Goal: Task Accomplishment & Management: Use online tool/utility

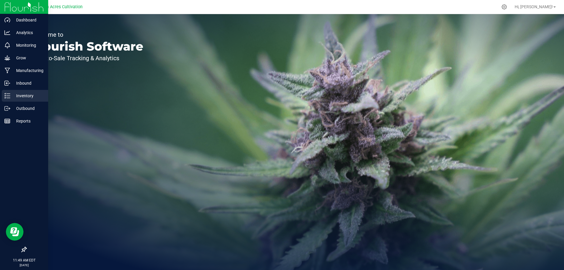
click at [18, 97] on p "Inventory" at bounding box center [27, 95] width 35 height 7
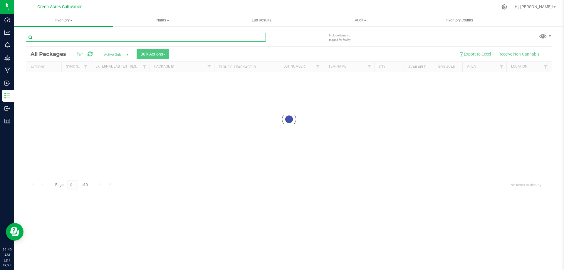
click at [71, 38] on input "text" at bounding box center [146, 37] width 240 height 9
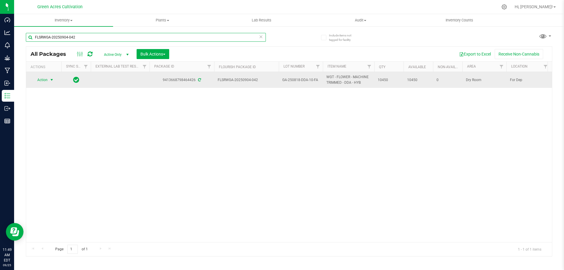
type input "FLSRWGA-20250904-042"
click at [51, 81] on span "select" at bounding box center [51, 80] width 5 height 5
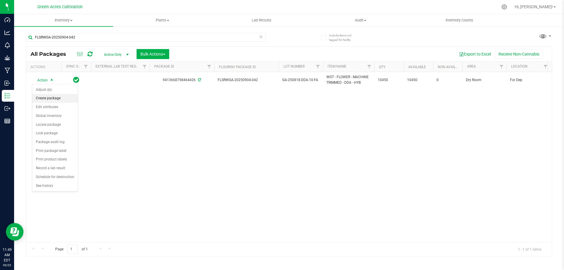
click at [48, 99] on li "Create package" at bounding box center [55, 98] width 46 height 9
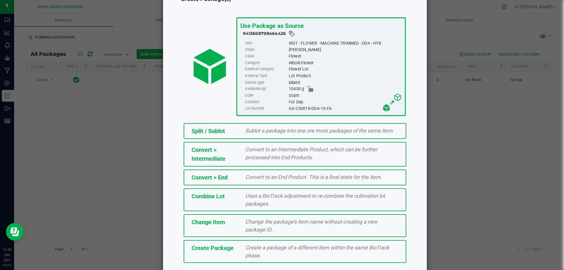
scroll to position [42, 0]
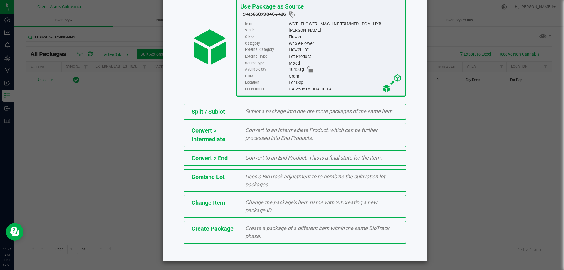
click at [276, 237] on div "Create a package of a different item within the same BioTrack phase." at bounding box center [322, 232] width 162 height 16
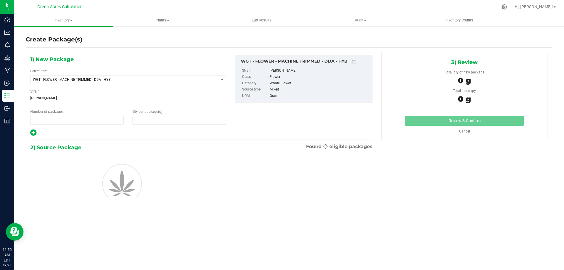
type input "1"
type input "0.0000"
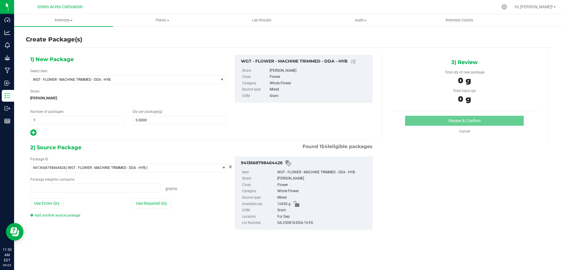
type input "0.0000 g"
click at [150, 122] on input "0.0000" at bounding box center [179, 120] width 93 height 8
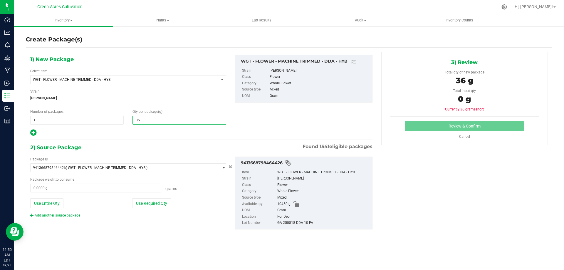
type input "365"
type input "365.0000"
click at [146, 204] on button "Use Required Qty" at bounding box center [151, 203] width 39 height 10
type input "365.0000 g"
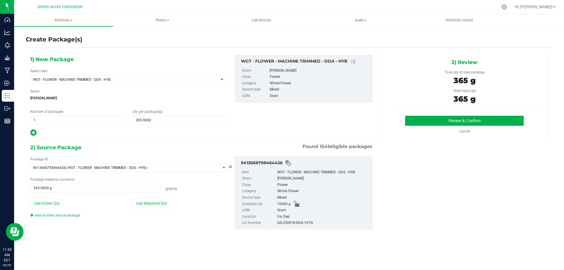
click at [290, 225] on div "GA-250818-DDA-10-FA" at bounding box center [323, 223] width 92 height 6
copy div "GA-250818-DDA-10-FA"
click at [434, 121] on button "Review & Confirm" at bounding box center [464, 121] width 119 height 10
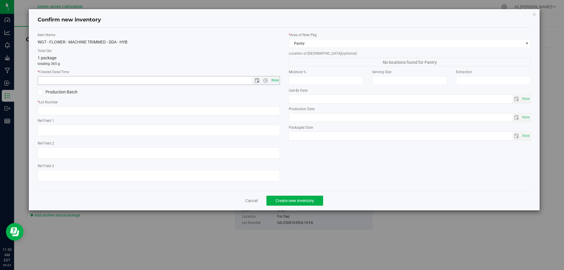
click at [273, 81] on span "Now" at bounding box center [275, 80] width 10 height 9
type input "[DATE] 11:50 AM"
click at [122, 111] on input "text" at bounding box center [159, 110] width 242 height 9
click at [66, 111] on input "text" at bounding box center [159, 110] width 242 height 9
click at [53, 113] on input "text" at bounding box center [159, 110] width 242 height 9
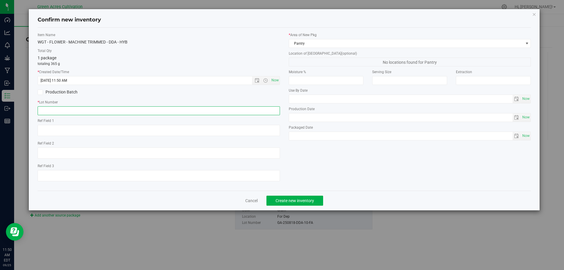
paste input "GA-250818-DDA-10-FA"
type input "GA-250818-DDA-10-FA"
click at [380, 48] on div "* Area of [GEOGRAPHIC_DATA] Pantry Location of [GEOGRAPHIC_DATA] (optional) No …" at bounding box center [409, 87] width 251 height 111
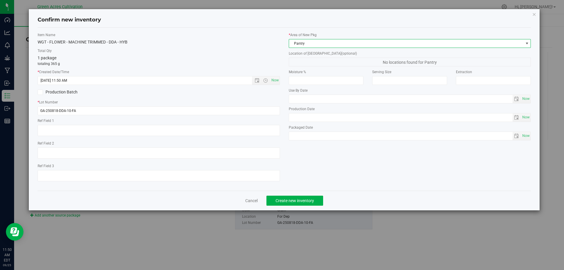
click at [391, 42] on span "Pantry" at bounding box center [406, 43] width 234 height 8
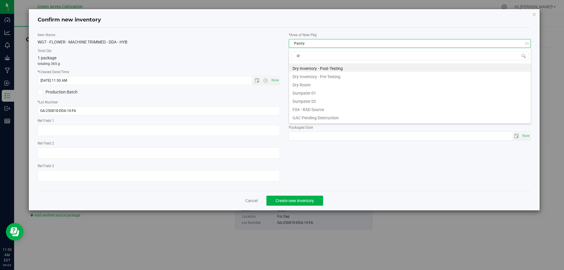
type input "dry"
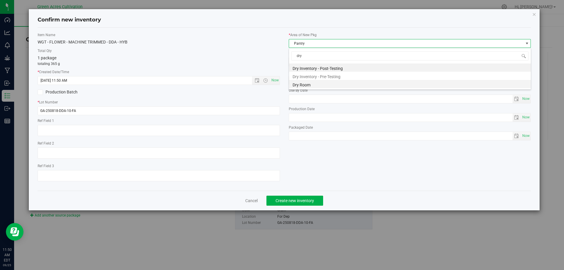
click at [303, 83] on li "Dry Room" at bounding box center [410, 84] width 242 height 8
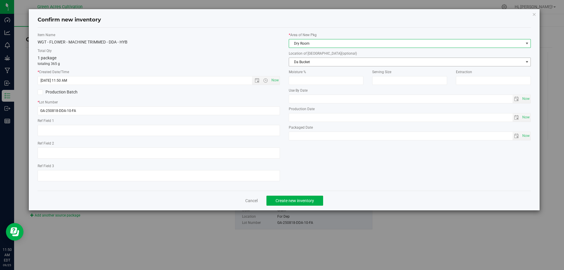
click at [303, 60] on span "Da Bucket" at bounding box center [406, 62] width 234 height 8
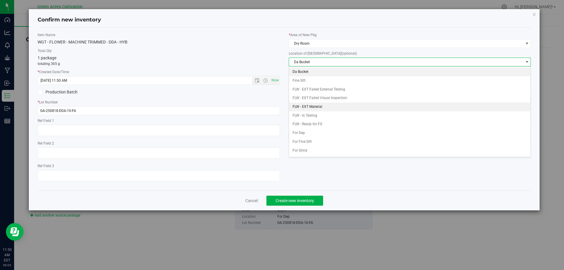
click at [317, 106] on li "FLW - EXT Material" at bounding box center [410, 107] width 242 height 9
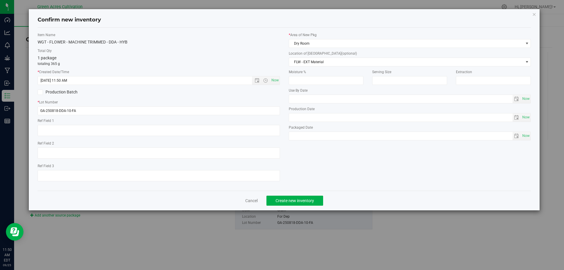
click at [325, 150] on div "Item Name WGT - FLOWER - MACHINE TRIMMED - DDA - HYB Total Qty 1 package totali…" at bounding box center [284, 109] width 502 height 154
click at [308, 201] on span "Create new inventory" at bounding box center [295, 200] width 38 height 5
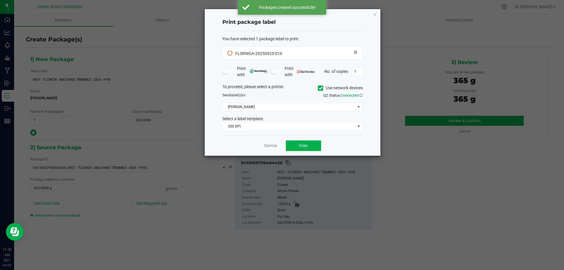
click at [319, 88] on icon at bounding box center [321, 88] width 4 height 0
click at [0, 0] on input "Use network devices" at bounding box center [0, 0] width 0 height 0
click at [291, 107] on span at bounding box center [289, 107] width 133 height 8
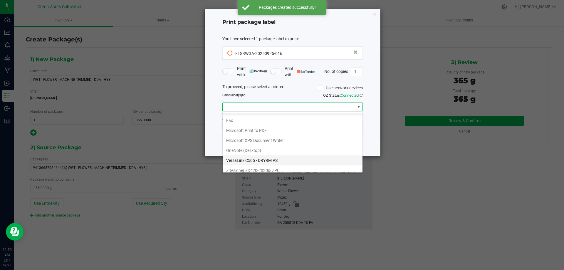
scroll to position [11, 0]
click at [249, 164] on ZPL "ZDesigner ZD420-203dpi ZPL" at bounding box center [293, 167] width 140 height 10
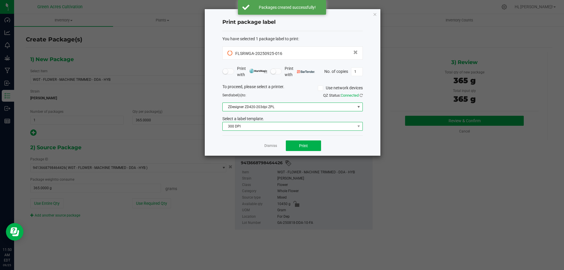
click at [256, 127] on span "300 DPI" at bounding box center [289, 126] width 133 height 8
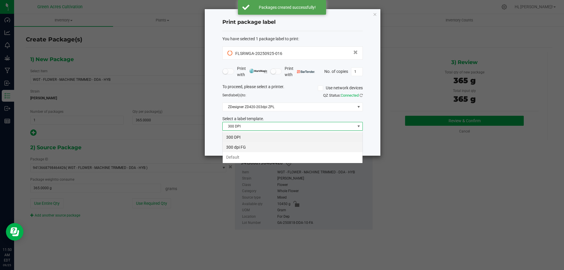
scroll to position [9, 140]
click at [248, 158] on li "Default" at bounding box center [293, 157] width 140 height 10
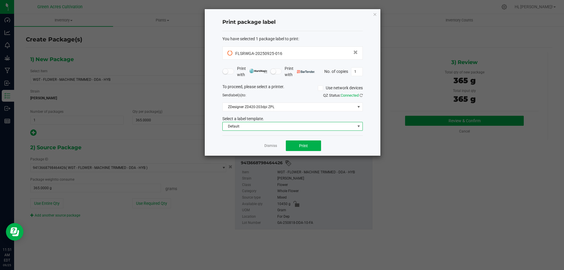
drag, startPoint x: 351, startPoint y: 75, endPoint x: 352, endPoint y: 78, distance: 3.6
click at [351, 77] on div "Print with Print with No. of copies 1" at bounding box center [292, 72] width 140 height 12
click at [356, 72] on input "1" at bounding box center [356, 72] width 11 height 8
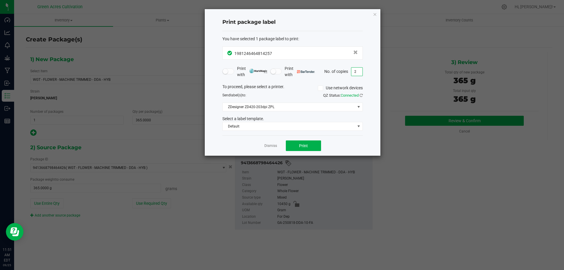
type input "2"
click at [343, 138] on div "Dismiss Print" at bounding box center [292, 145] width 140 height 20
click at [315, 145] on button "Print" at bounding box center [303, 145] width 35 height 11
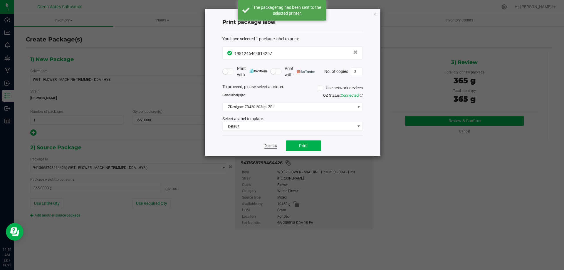
click at [266, 145] on link "Dismiss" at bounding box center [270, 145] width 13 height 5
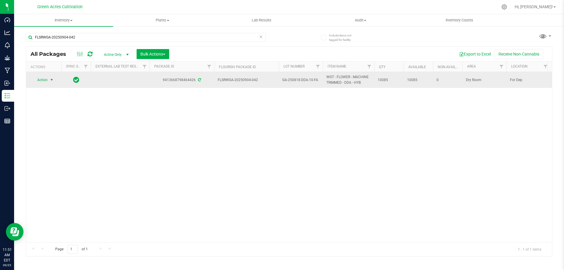
click at [50, 81] on span "select" at bounding box center [51, 80] width 5 height 5
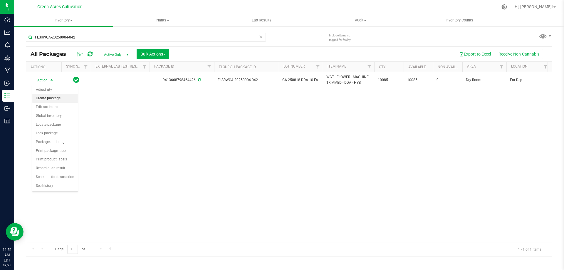
click at [50, 100] on li "Create package" at bounding box center [55, 98] width 46 height 9
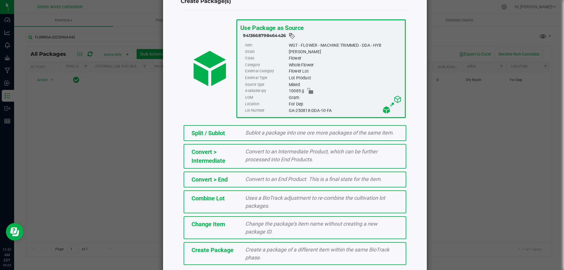
scroll to position [42, 0]
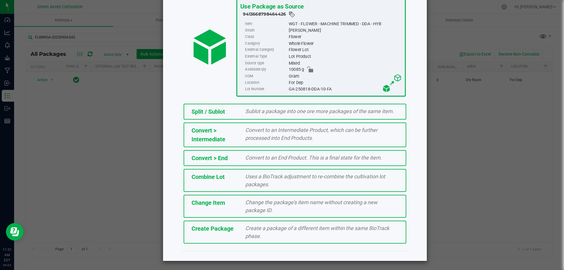
click at [260, 242] on div "Create Package Create a package of a different item within the same BioTrack ph…" at bounding box center [295, 232] width 223 height 23
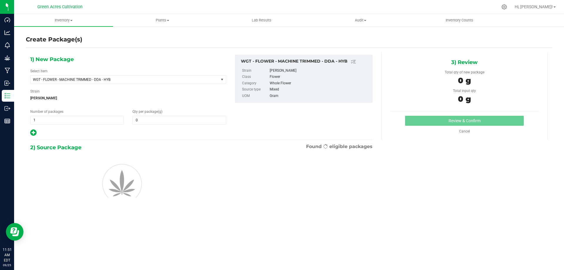
type input "0.0000"
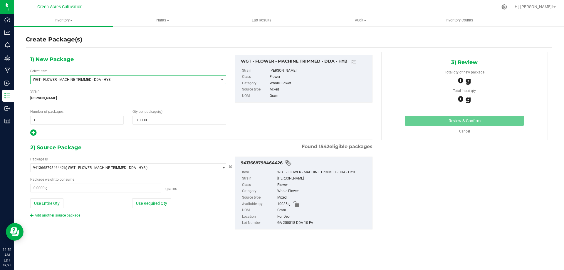
click at [107, 78] on span "WGT - FLOWER - MACHINE TRIMMED - DDA - HYB" at bounding box center [121, 80] width 176 height 4
click at [49, 93] on input "huose -dda" at bounding box center [128, 92] width 191 height 9
click at [50, 92] on input "huose -dda" at bounding box center [128, 92] width 191 height 9
drag, startPoint x: 71, startPoint y: 94, endPoint x: 31, endPoint y: 94, distance: 39.1
click at [31, 94] on span "huose - dda" at bounding box center [128, 92] width 195 height 14
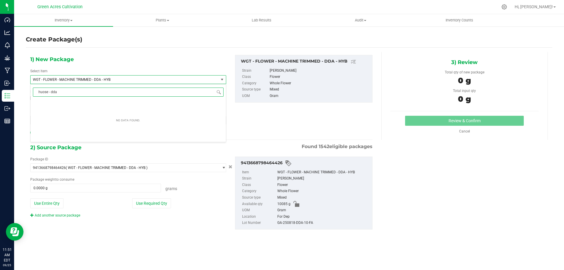
type input "h"
type input "house - dda"
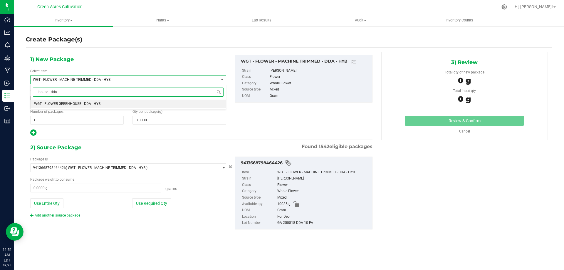
click at [81, 102] on span "WGT - FLOWER GREENHOUSE - DDA - HYB" at bounding box center [67, 104] width 66 height 4
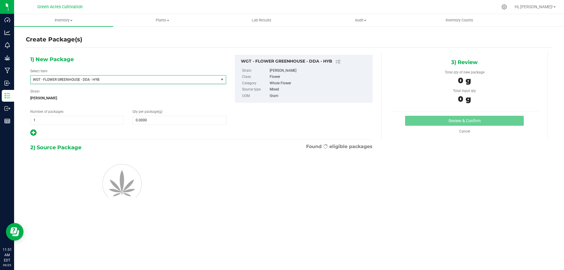
type input "0.0000"
click at [180, 120] on span at bounding box center [179, 120] width 93 height 9
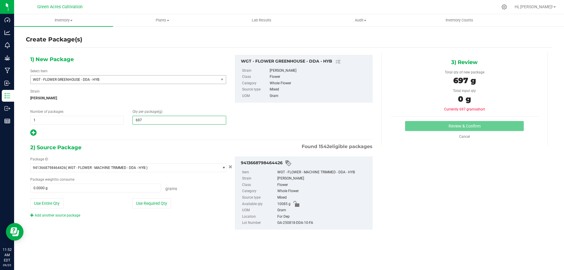
type input "6975"
type input "6,975.0000"
click at [165, 204] on button "Use Required Qty" at bounding box center [151, 203] width 39 height 10
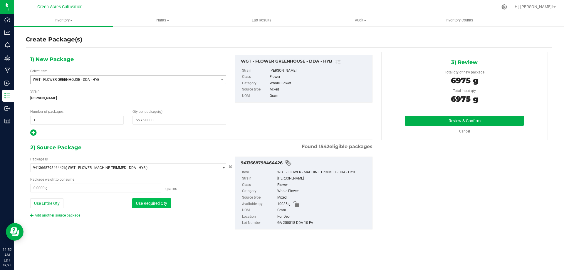
type input "6975.0000 g"
click at [274, 221] on label "Lot Number" at bounding box center [259, 223] width 34 height 6
click at [285, 225] on div "GA-250818-DDA-10-FA" at bounding box center [323, 223] width 92 height 6
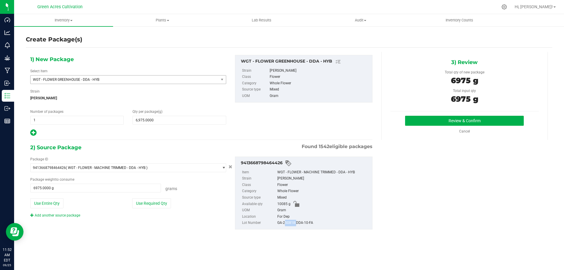
click at [285, 225] on div "GA-250818-DDA-10-FA" at bounding box center [323, 223] width 92 height 6
copy div "GA-250818-DDA-10-FA"
click at [438, 123] on button "Review & Confirm" at bounding box center [464, 121] width 119 height 10
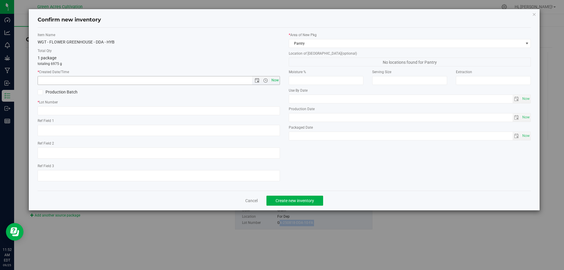
click at [273, 81] on span "Now" at bounding box center [275, 80] width 10 height 9
type input "[DATE] 11:52 AM"
click at [168, 111] on input "text" at bounding box center [159, 110] width 242 height 9
paste input "GA-250818-DDA-10-FA"
type input "GA-250818-DDA-10-FA"
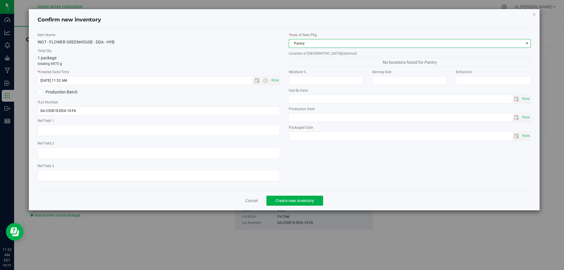
click at [299, 44] on span "Pantry" at bounding box center [406, 43] width 234 height 8
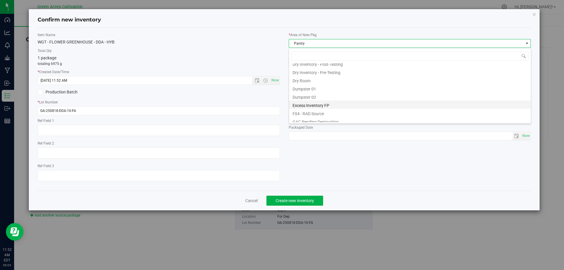
scroll to position [19, 0]
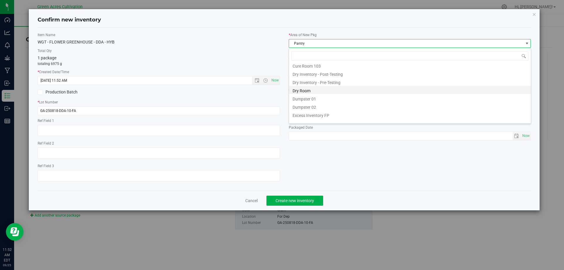
click at [310, 89] on li "Dry Room" at bounding box center [410, 90] width 242 height 8
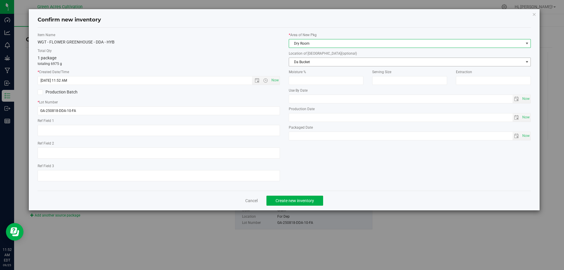
click at [312, 61] on span "Da Bucket" at bounding box center [406, 62] width 234 height 8
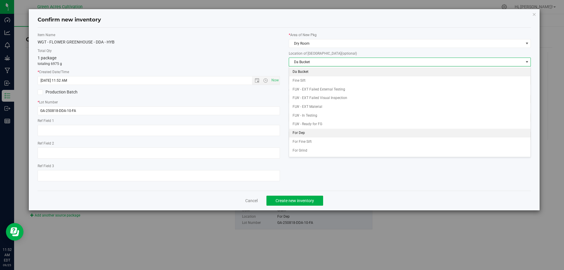
click at [303, 132] on li "For Dep" at bounding box center [410, 133] width 242 height 9
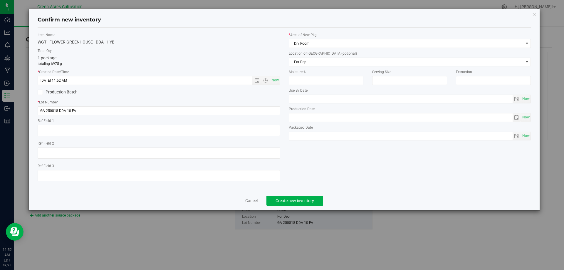
click at [363, 182] on div "Item Name WGT - FLOWER GREENHOUSE - DDA - HYB Total Qty 1 package totaling 6975…" at bounding box center [284, 109] width 502 height 154
click at [316, 202] on button "Create new inventory" at bounding box center [294, 201] width 57 height 10
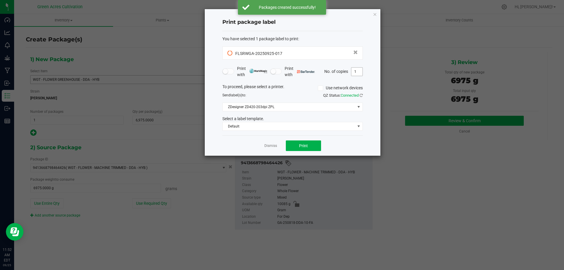
click at [353, 68] on input "1" at bounding box center [356, 72] width 11 height 8
type input "2"
click at [309, 145] on button "Print" at bounding box center [303, 145] width 35 height 11
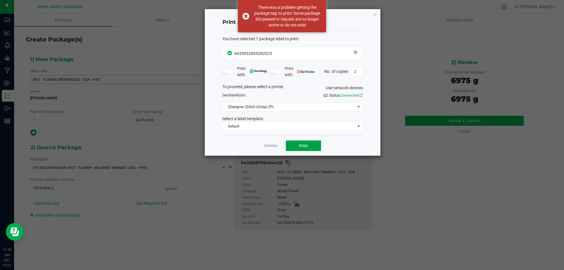
click at [309, 145] on button "Print" at bounding box center [303, 145] width 35 height 11
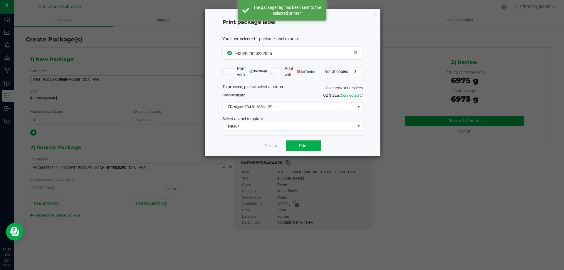
click at [268, 143] on app-cancel-button "Dismiss" at bounding box center [270, 146] width 13 height 6
click at [268, 146] on link "Dismiss" at bounding box center [270, 145] width 13 height 5
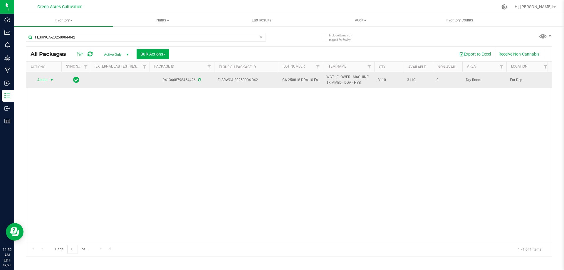
click at [53, 79] on span "select" at bounding box center [51, 80] width 5 height 5
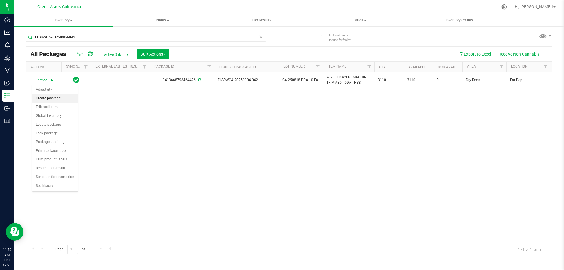
click at [57, 100] on li "Create package" at bounding box center [55, 98] width 46 height 9
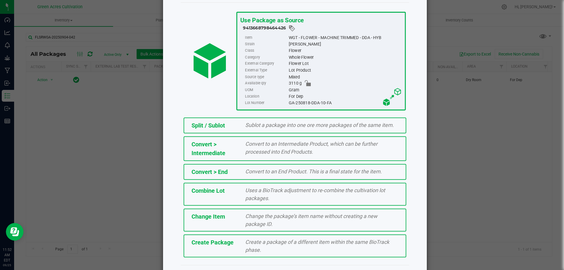
scroll to position [42, 0]
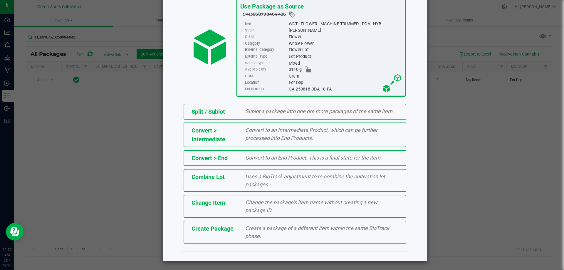
click at [270, 228] on span "Create a package of a different item within the same BioTrack phase." at bounding box center [317, 232] width 144 height 14
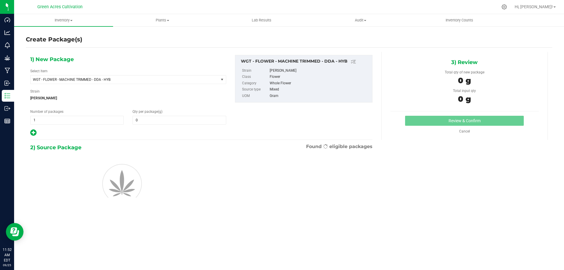
type input "0.0000"
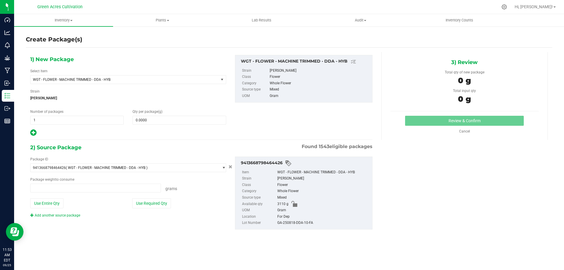
type input "0.0000 g"
click at [134, 120] on span at bounding box center [179, 120] width 93 height 9
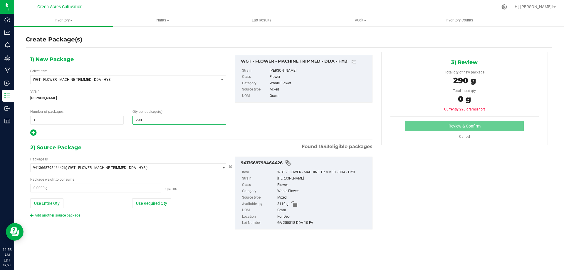
type input "2900"
type input "2,900.0000"
click at [206, 149] on div "2) Source Package Found 1543 eligible packages" at bounding box center [201, 147] width 342 height 9
click at [160, 203] on button "Use Required Qty" at bounding box center [151, 203] width 39 height 10
type input "2900.0000 g"
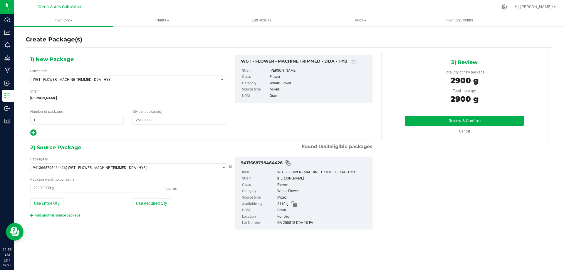
click at [303, 228] on div "9413668798464426 Item WGT - FLOWER - MACHINE TRIMMED - DDA - HYB Strain Don Dad…" at bounding box center [304, 193] width 138 height 73
copy div "GA-250818-DDA-10-FA"
click at [444, 120] on button "Review & Confirm" at bounding box center [464, 121] width 119 height 10
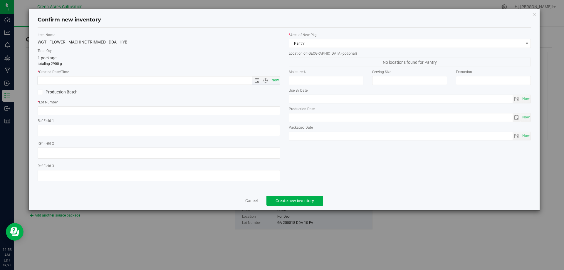
click at [275, 78] on span "Now" at bounding box center [275, 80] width 10 height 9
type input "[DATE] 11:53 AM"
click at [187, 101] on label "* Lot Number" at bounding box center [159, 102] width 242 height 5
click at [164, 113] on input "text" at bounding box center [159, 110] width 242 height 9
paste input "GA-250818-DDA-10-FA"
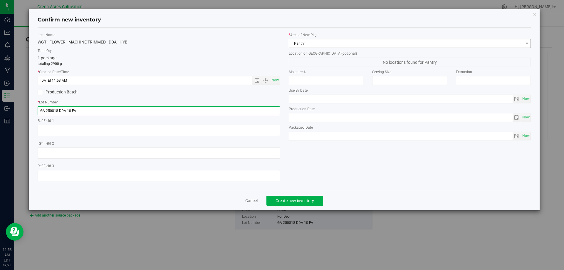
type input "GA-250818-DDA-10-FA"
click at [307, 41] on span "Pantry" at bounding box center [406, 43] width 234 height 8
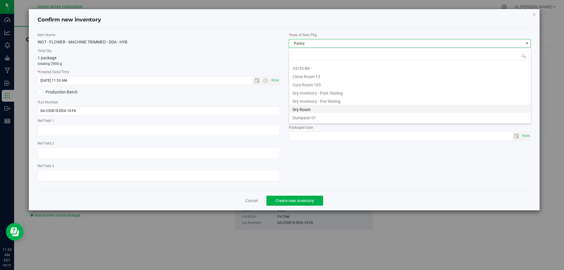
click at [304, 109] on li "Dry Room" at bounding box center [410, 109] width 242 height 8
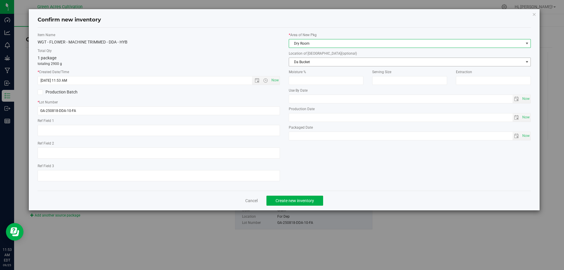
click at [300, 62] on span "Da Bucket" at bounding box center [406, 62] width 234 height 8
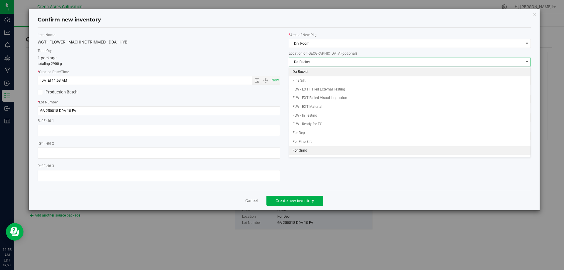
click at [293, 150] on li "For Grind" at bounding box center [410, 150] width 242 height 9
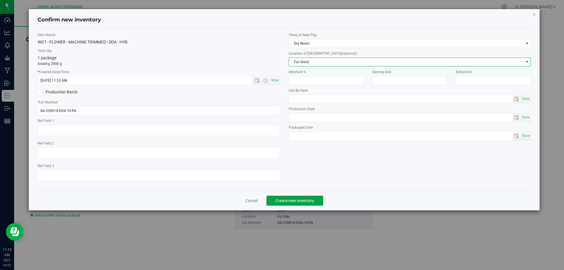
click at [310, 198] on span "Create new inventory" at bounding box center [295, 200] width 38 height 5
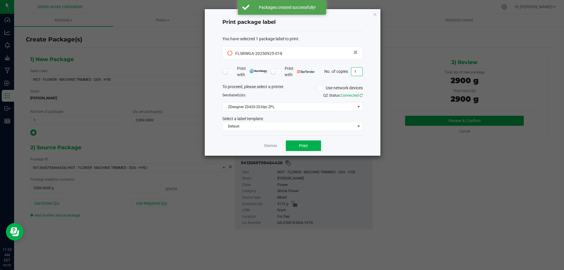
click at [356, 73] on input "1" at bounding box center [356, 72] width 11 height 8
type input "2"
click at [443, 179] on ngb-modal-window "Print package label You have selected 1 package label to print : FLSRWGA-202509…" at bounding box center [282, 135] width 564 height 270
click at [313, 146] on button "Print" at bounding box center [303, 145] width 35 height 11
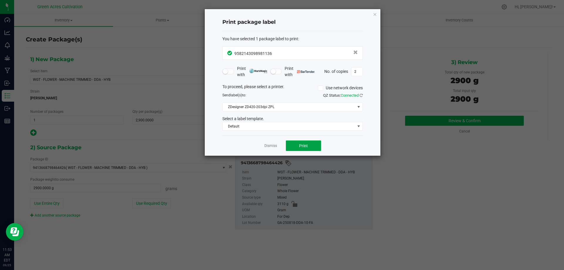
click at [292, 147] on button "Print" at bounding box center [303, 145] width 35 height 11
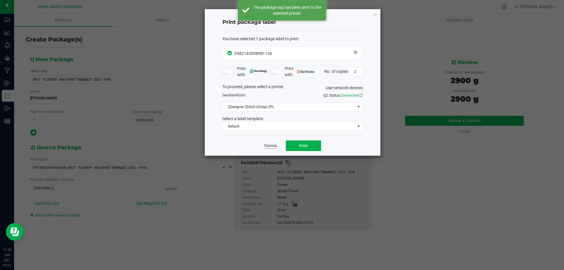
click at [269, 145] on link "Dismiss" at bounding box center [270, 145] width 13 height 5
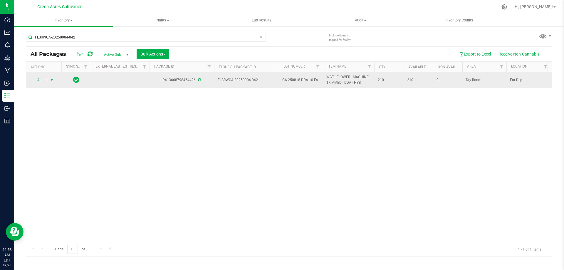
click at [52, 81] on span "select" at bounding box center [51, 80] width 5 height 5
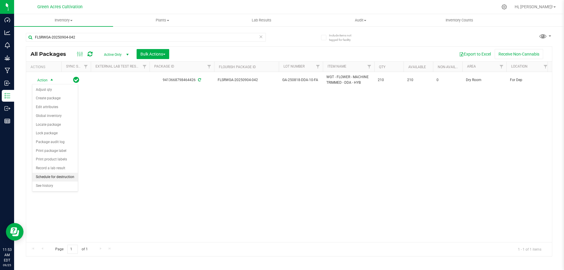
click at [57, 177] on li "Schedule for destruction" at bounding box center [55, 177] width 46 height 9
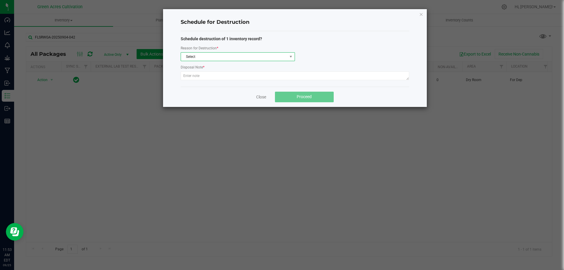
click at [202, 55] on span "Select" at bounding box center [234, 57] width 106 height 8
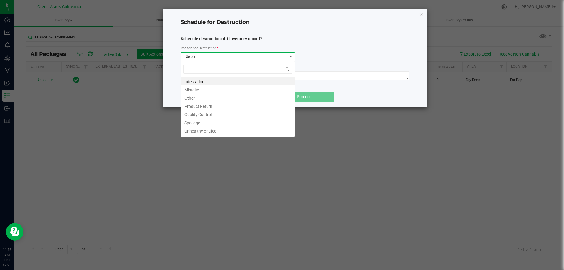
scroll to position [9, 114]
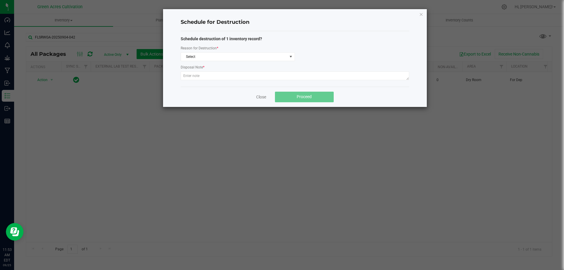
click at [188, 149] on ngb-modal-window "Schedule for Destruction Schedule destruction of 1 inventory record? Reason for…" at bounding box center [284, 135] width 569 height 270
click at [217, 56] on span "Select" at bounding box center [234, 57] width 106 height 8
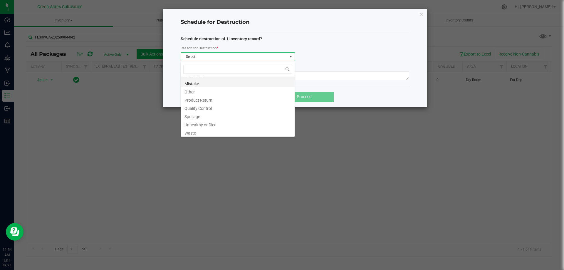
scroll to position [7, 0]
click at [199, 128] on li "Waste" at bounding box center [238, 131] width 114 height 8
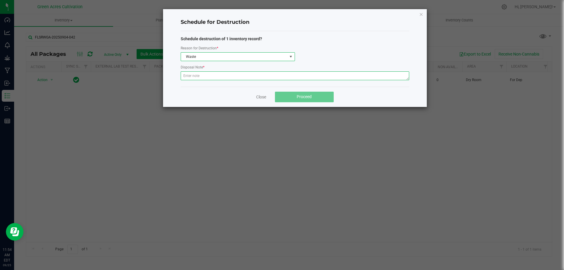
click at [197, 73] on textarea at bounding box center [295, 75] width 229 height 9
type textarea "POST QC"
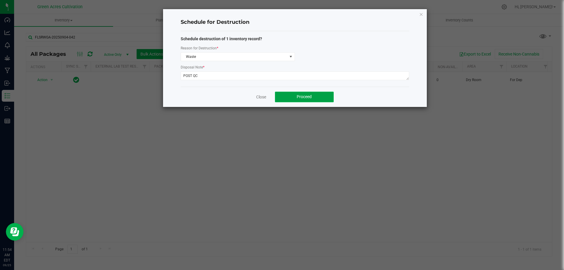
click at [326, 98] on button "Proceed" at bounding box center [304, 97] width 59 height 11
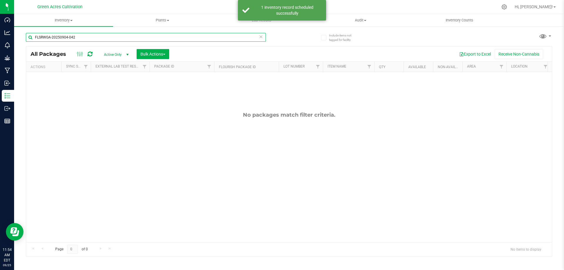
click at [108, 41] on input "FLSRWGA-20250904-042" at bounding box center [146, 37] width 240 height 9
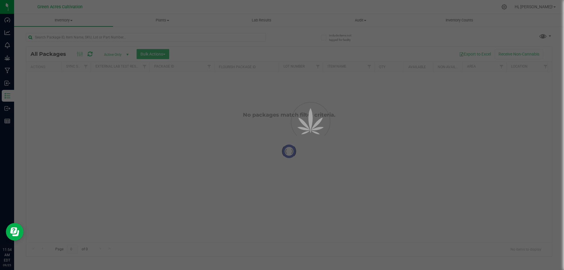
drag, startPoint x: 536, startPoint y: 15, endPoint x: 540, endPoint y: 5, distance: 10.5
click at [540, 5] on div at bounding box center [282, 135] width 564 height 270
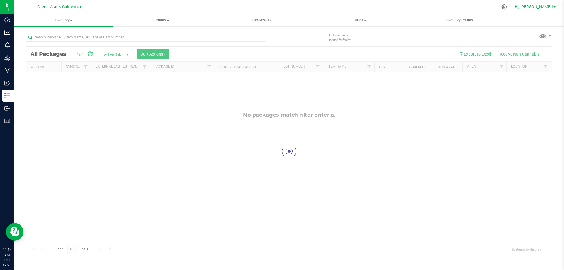
click at [542, 6] on span "Hi, [PERSON_NAME]!" at bounding box center [534, 6] width 38 height 5
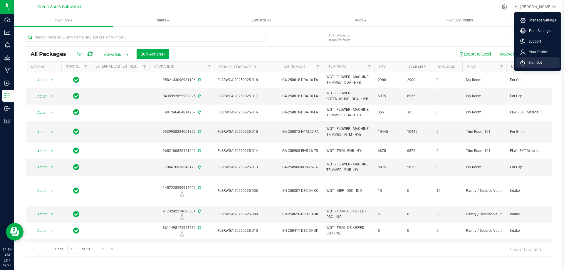
click at [537, 62] on span "Sign Out" at bounding box center [533, 63] width 17 height 6
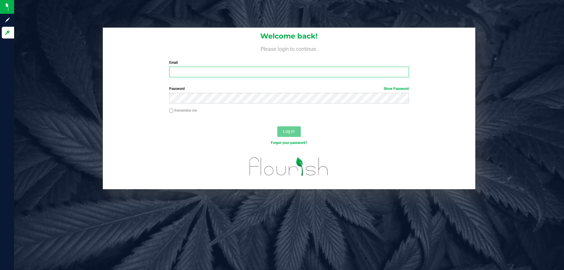
click at [264, 75] on input "Email" at bounding box center [288, 72] width 239 height 11
